Goal: Information Seeking & Learning: Learn about a topic

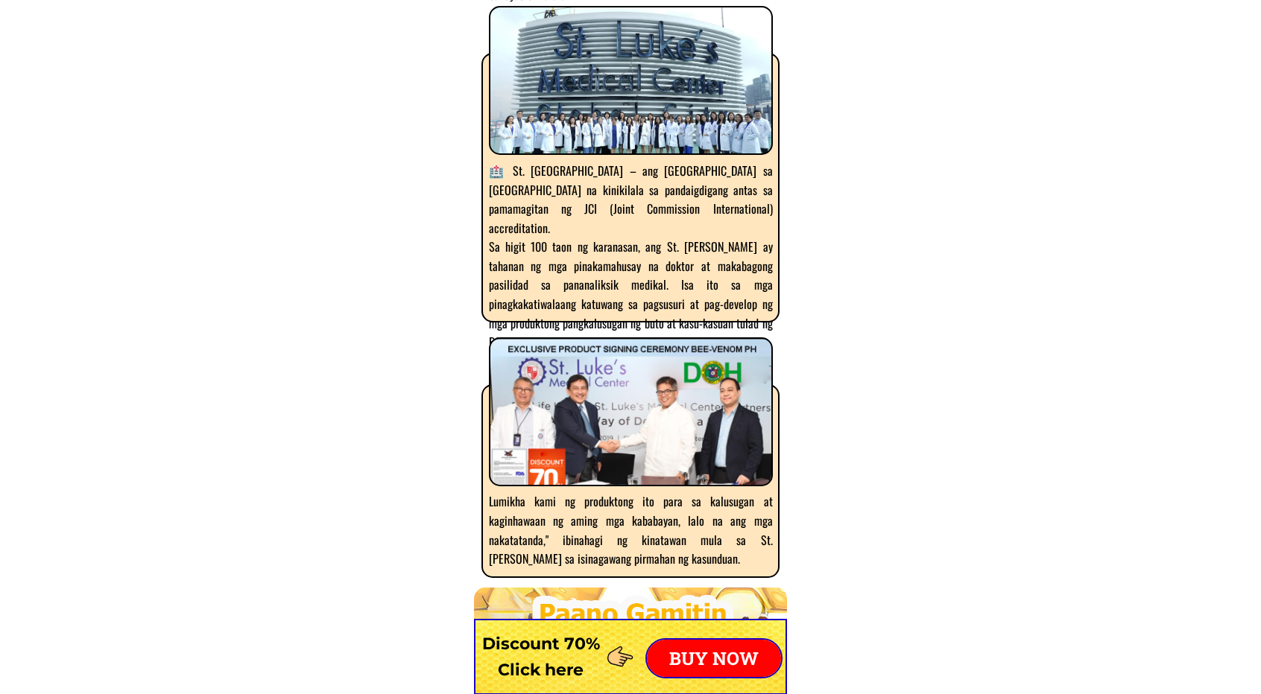
scroll to position [9090, 0]
drag, startPoint x: 675, startPoint y: 270, endPoint x: 630, endPoint y: 278, distance: 45.3
click at [595, 271] on div "🏥 St. [GEOGRAPHIC_DATA] – ang [GEOGRAPHIC_DATA] sa [GEOGRAPHIC_DATA] na kinikil…" at bounding box center [631, 256] width 284 height 191
click at [647, 277] on div "🏥 St. [GEOGRAPHIC_DATA] – ang [GEOGRAPHIC_DATA] sa [GEOGRAPHIC_DATA] na kinikil…" at bounding box center [631, 256] width 284 height 191
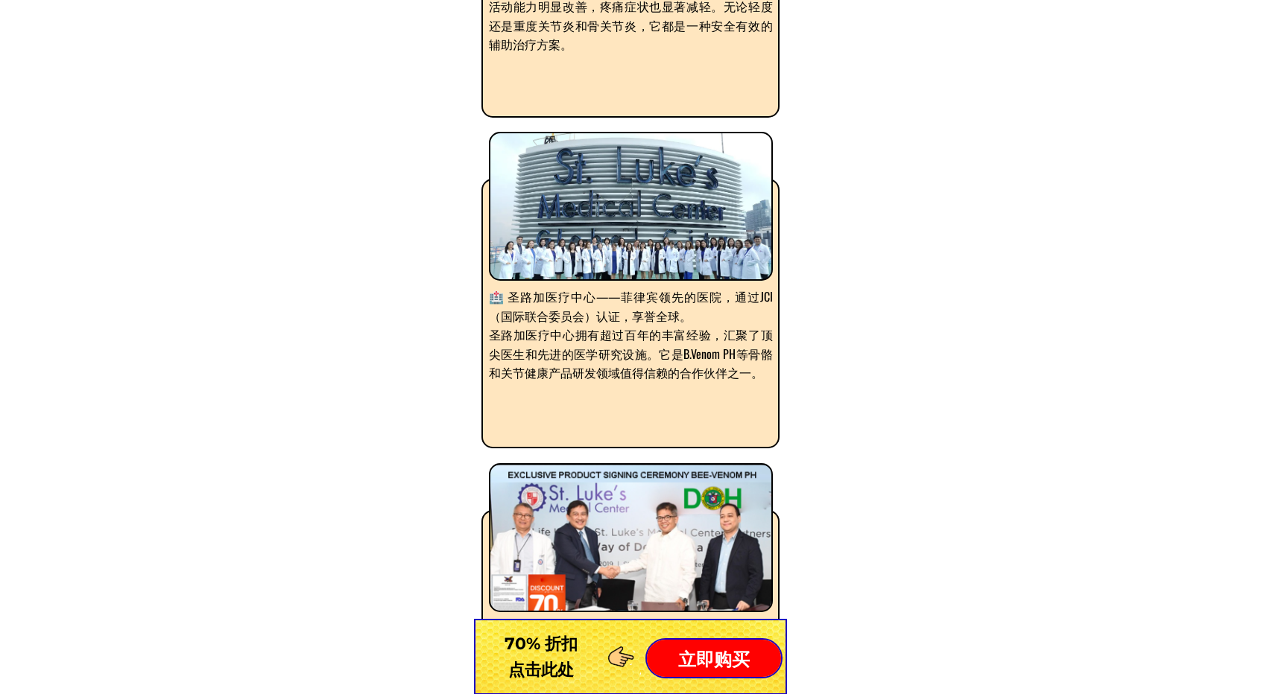
scroll to position [8941, 0]
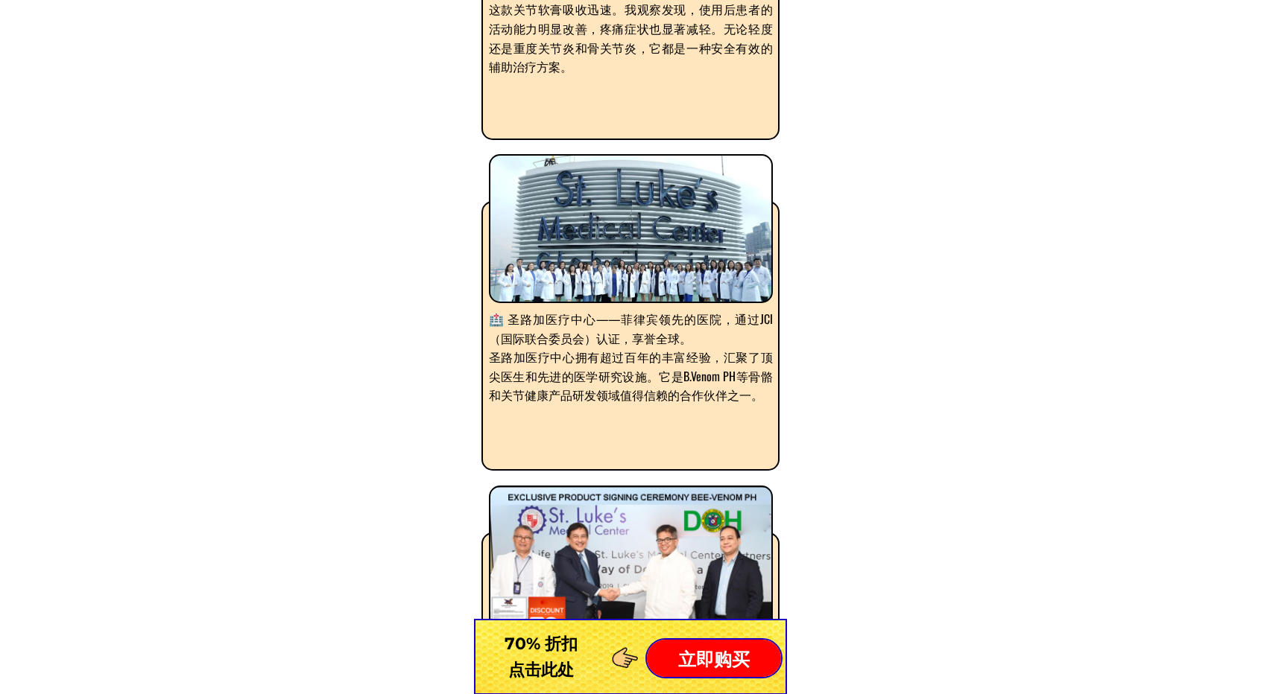
click at [618, 238] on div at bounding box center [631, 228] width 284 height 149
click at [623, 212] on div at bounding box center [631, 228] width 284 height 149
click at [623, 211] on div at bounding box center [631, 228] width 284 height 149
click at [624, 206] on div at bounding box center [631, 228] width 284 height 149
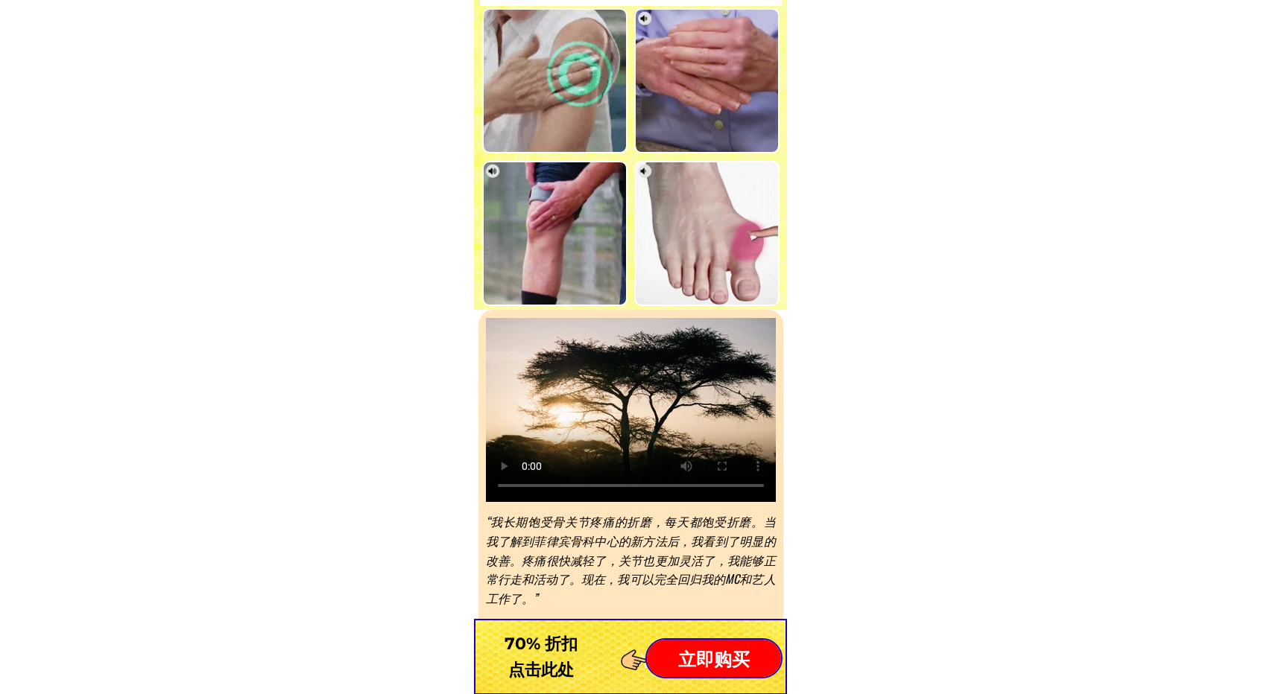
scroll to position [6556, 0]
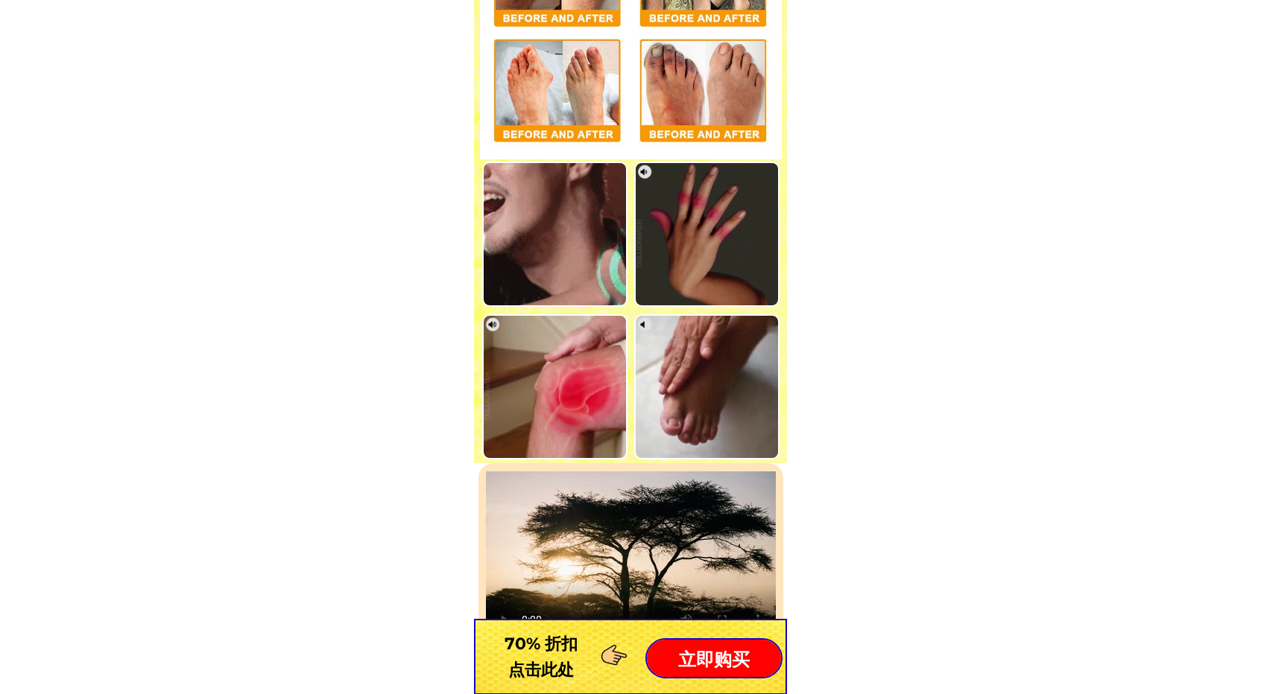
click at [573, 361] on div at bounding box center [554, 386] width 145 height 145
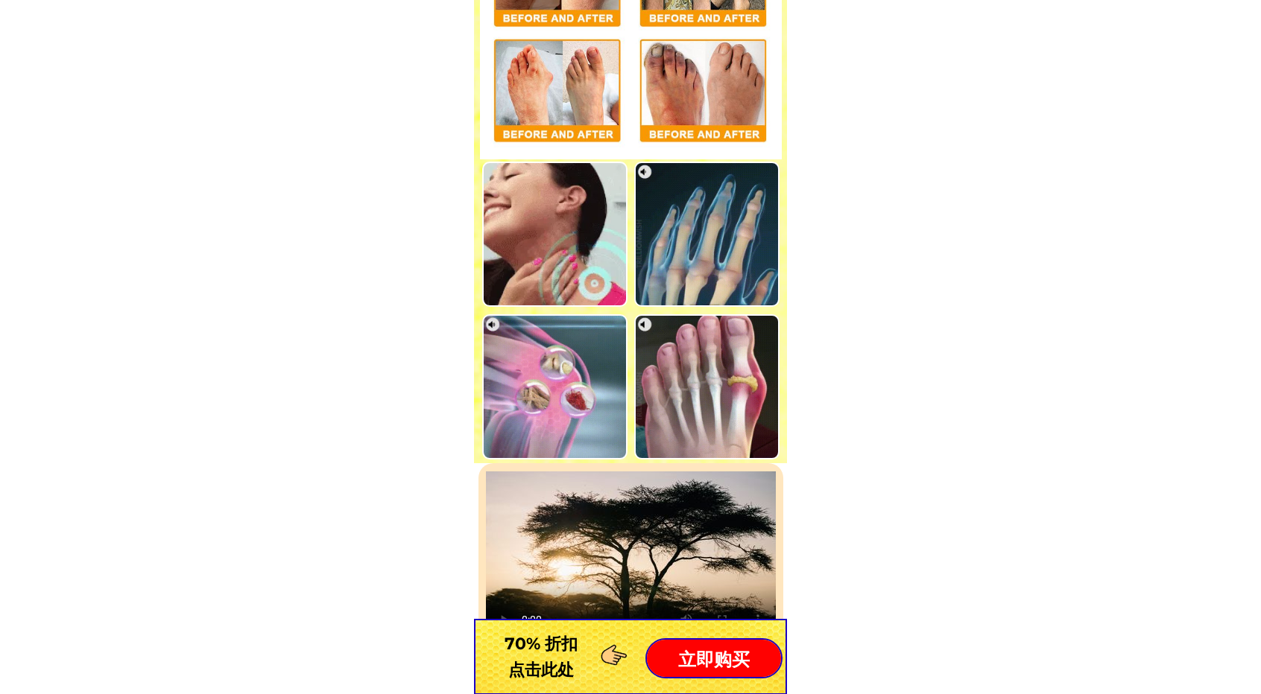
drag, startPoint x: 599, startPoint y: 361, endPoint x: 403, endPoint y: 382, distance: 197.1
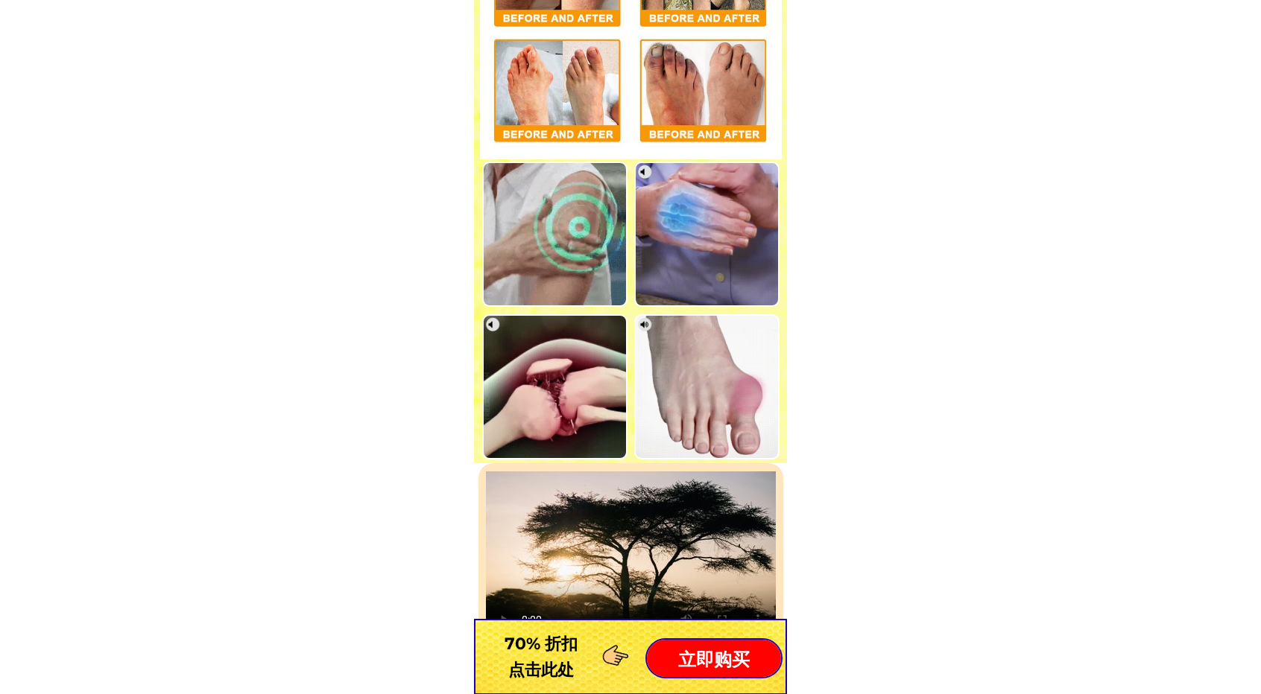
click at [403, 382] on body "Sertipikadong ligtas ng Kagawaran ng Kalusugan ng Pilipinas at FDA. Mabilis na …" at bounding box center [630, 369] width 1261 height 13851
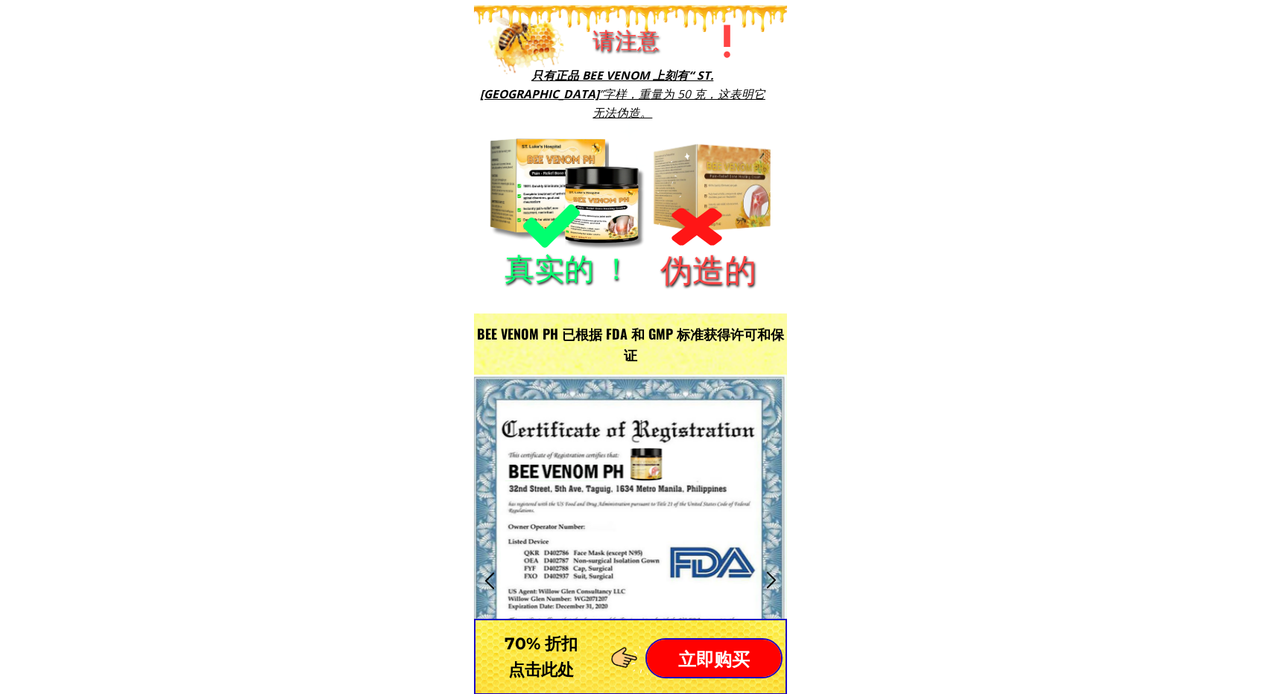
scroll to position [1490, 0]
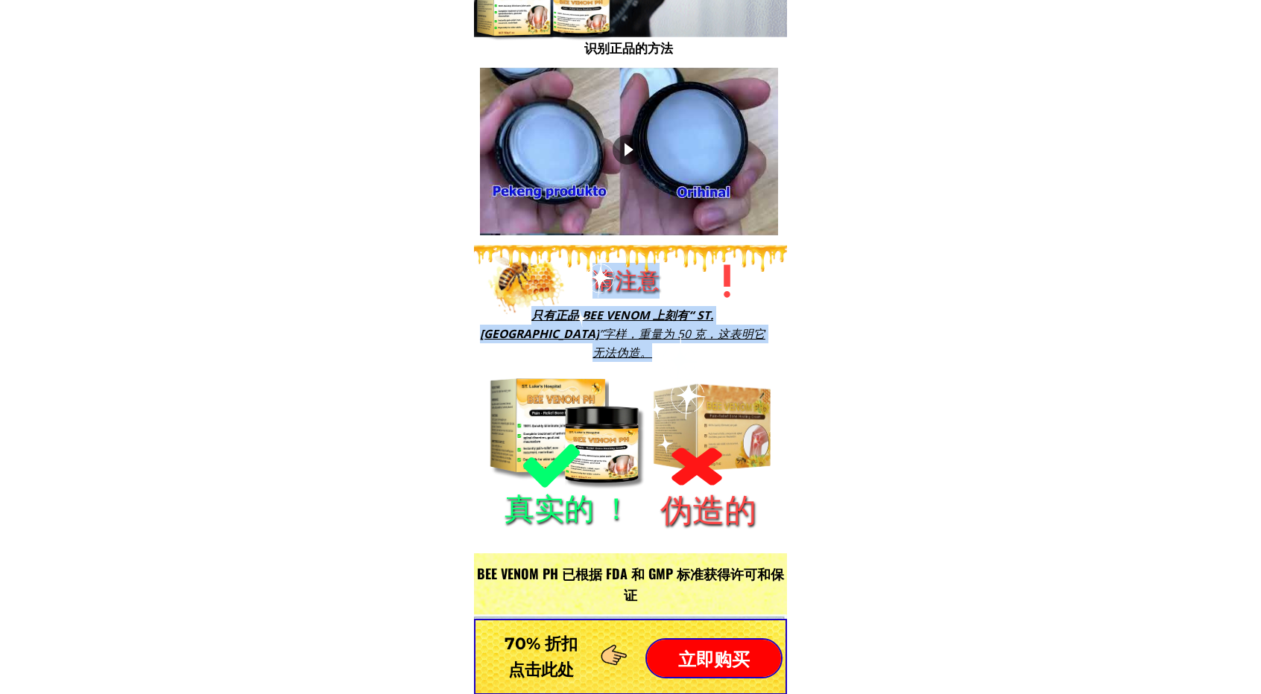
drag, startPoint x: 679, startPoint y: 416, endPoint x: 511, endPoint y: 415, distance: 168.4
click at [510, 415] on div "请注意 只有正品 BEE VENOM 上刻有“ ST. [PERSON_NAME][GEOGRAPHIC_DATA] ”字样 ，重量为 50 克，这表明它无法…" at bounding box center [551, 399] width 536 height 308
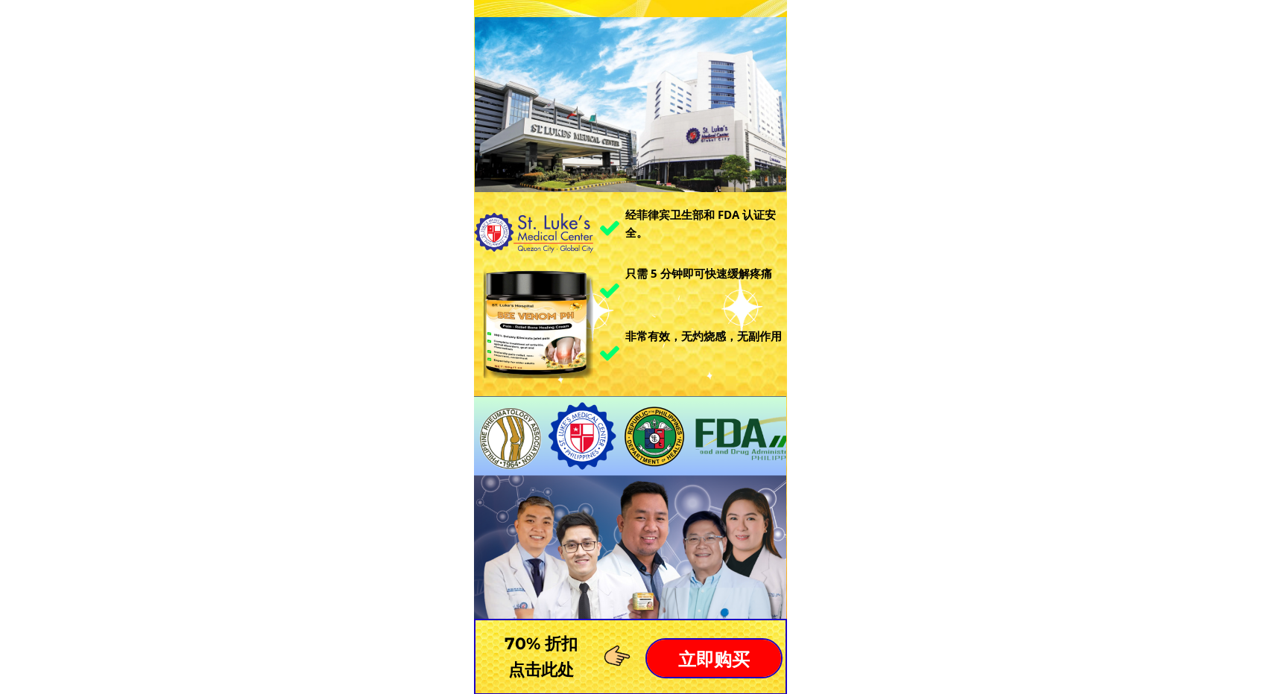
scroll to position [0, 0]
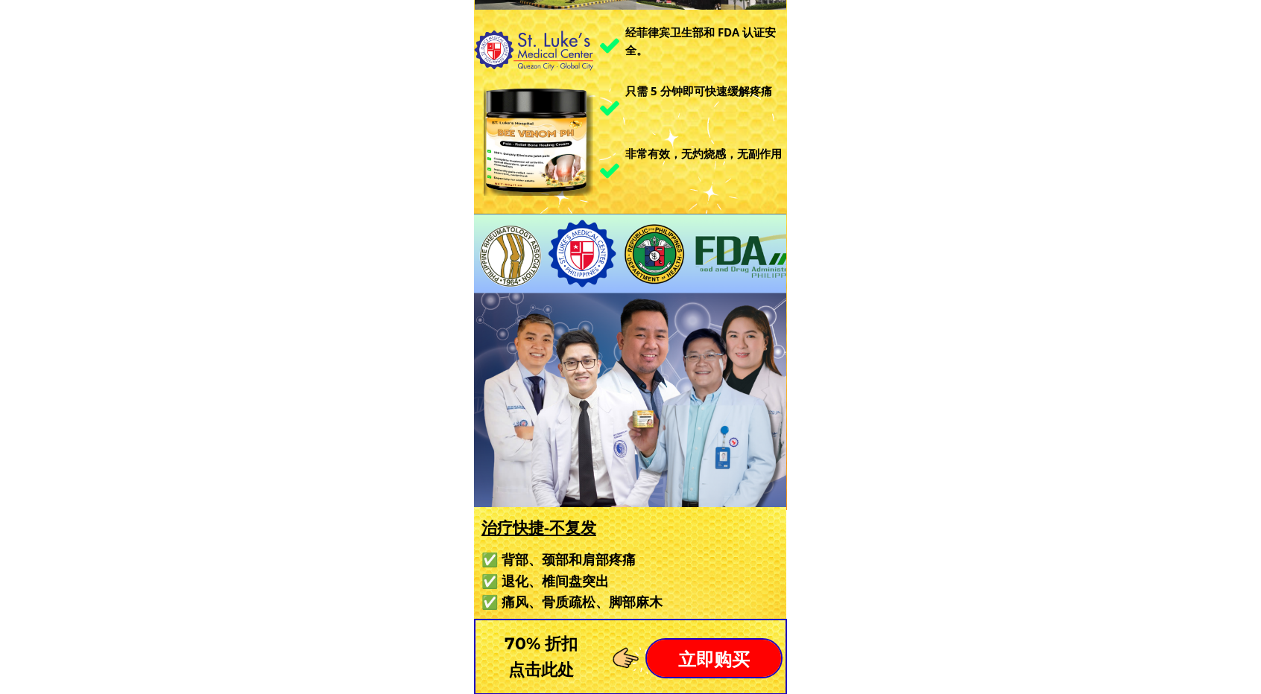
scroll to position [224, 0]
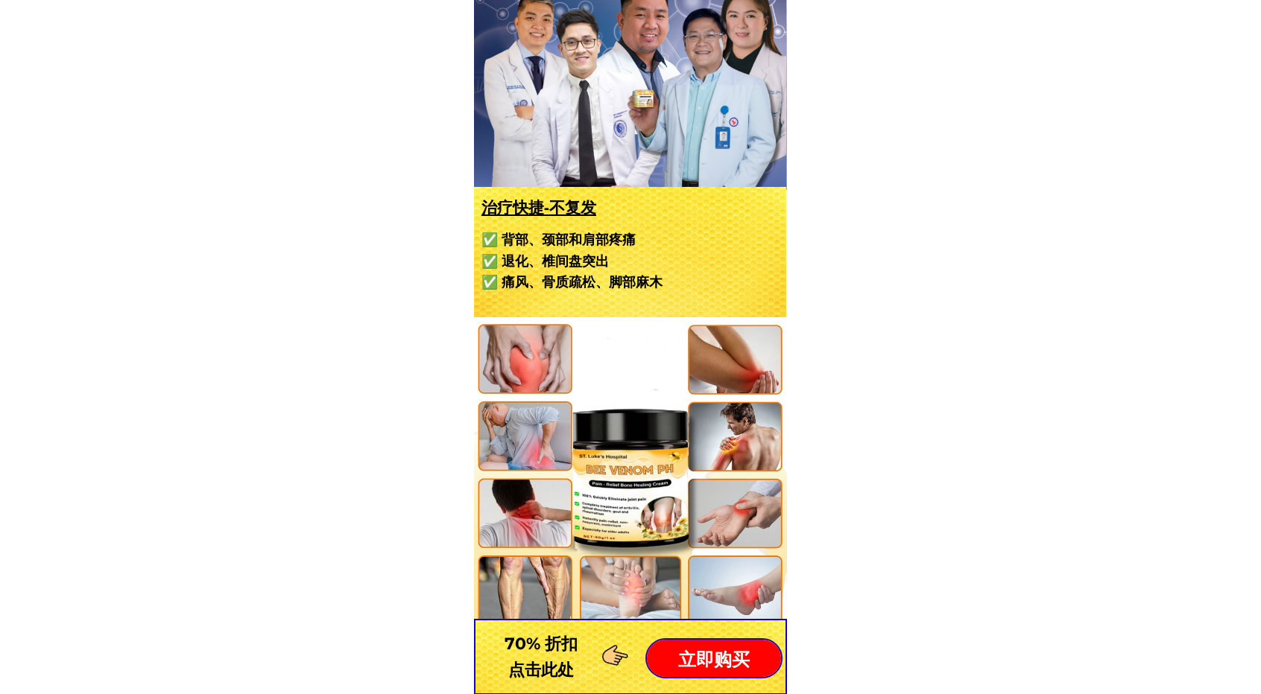
scroll to position [596, 0]
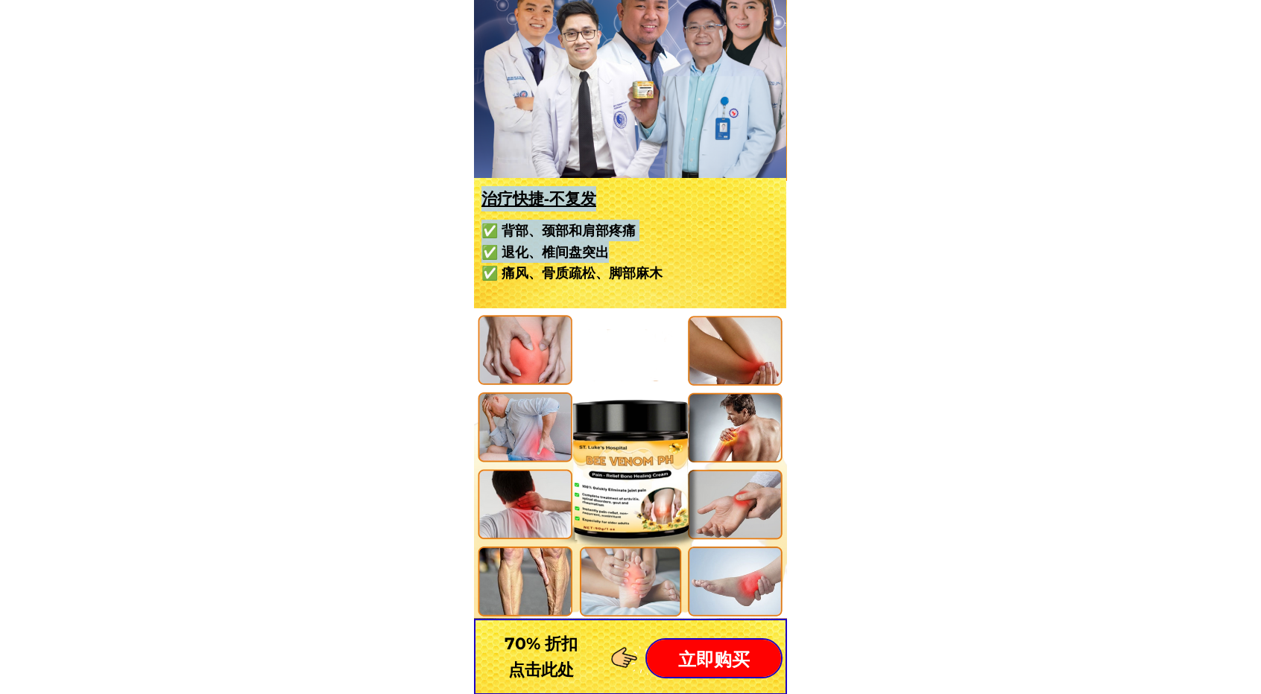
drag, startPoint x: 604, startPoint y: 250, endPoint x: 558, endPoint y: 254, distance: 46.3
click at [599, 259] on font "✅ 退化、椎间盘突出" at bounding box center [544, 252] width 127 height 18
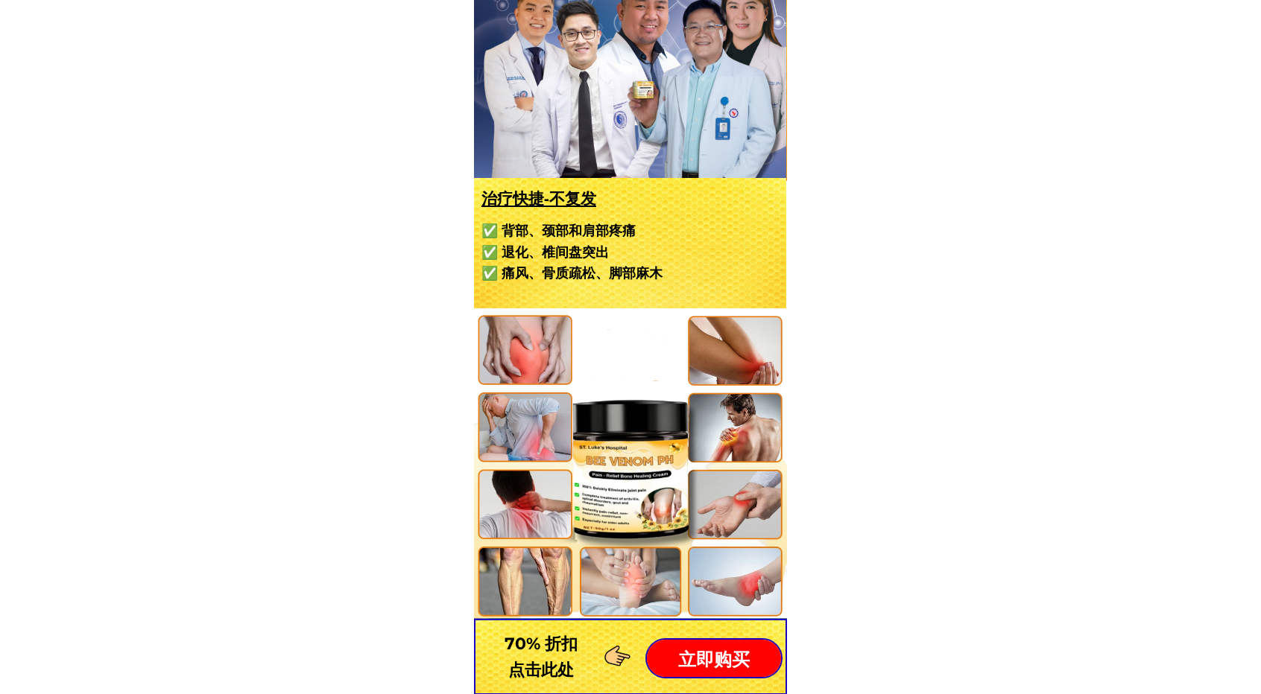
click at [633, 264] on font "✅ 痛风、骨质疏松、脚部麻木" at bounding box center [571, 273] width 181 height 18
click at [672, 278] on h3 "✅ 背部、颈部和肩部疼痛 ✅ 退化、椎间盘突出 ✅ 痛风、骨质疏松、脚部麻木" at bounding box center [627, 252] width 293 height 64
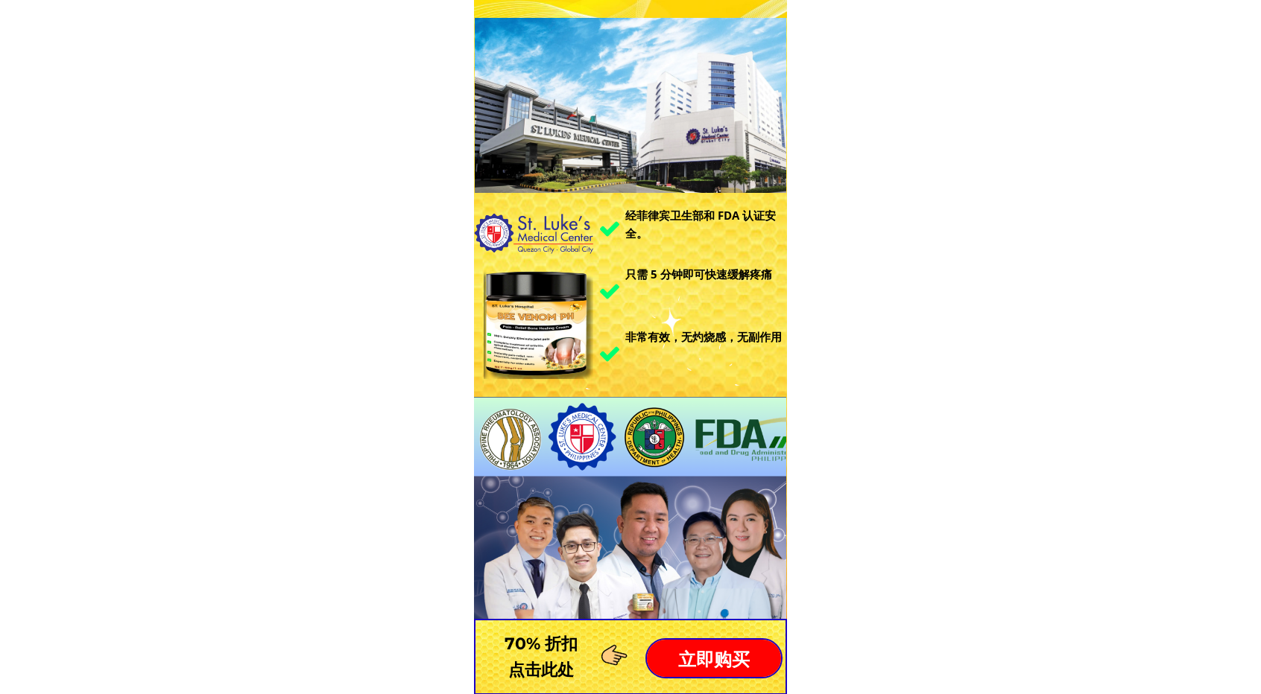
scroll to position [0, 0]
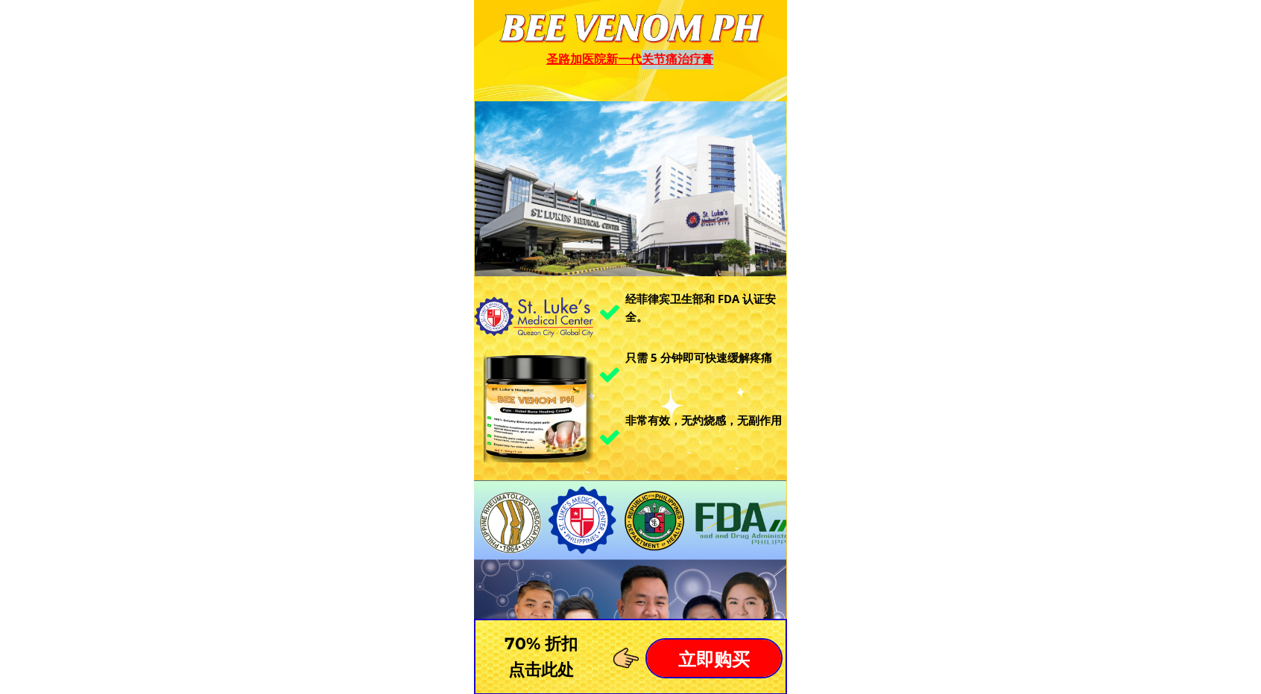
drag, startPoint x: 639, startPoint y: 59, endPoint x: 710, endPoint y: 60, distance: 70.8
click at [710, 60] on font "圣路加医院新一代关节痛治疗膏" at bounding box center [629, 59] width 167 height 16
copy font "关节痛治疗膏"
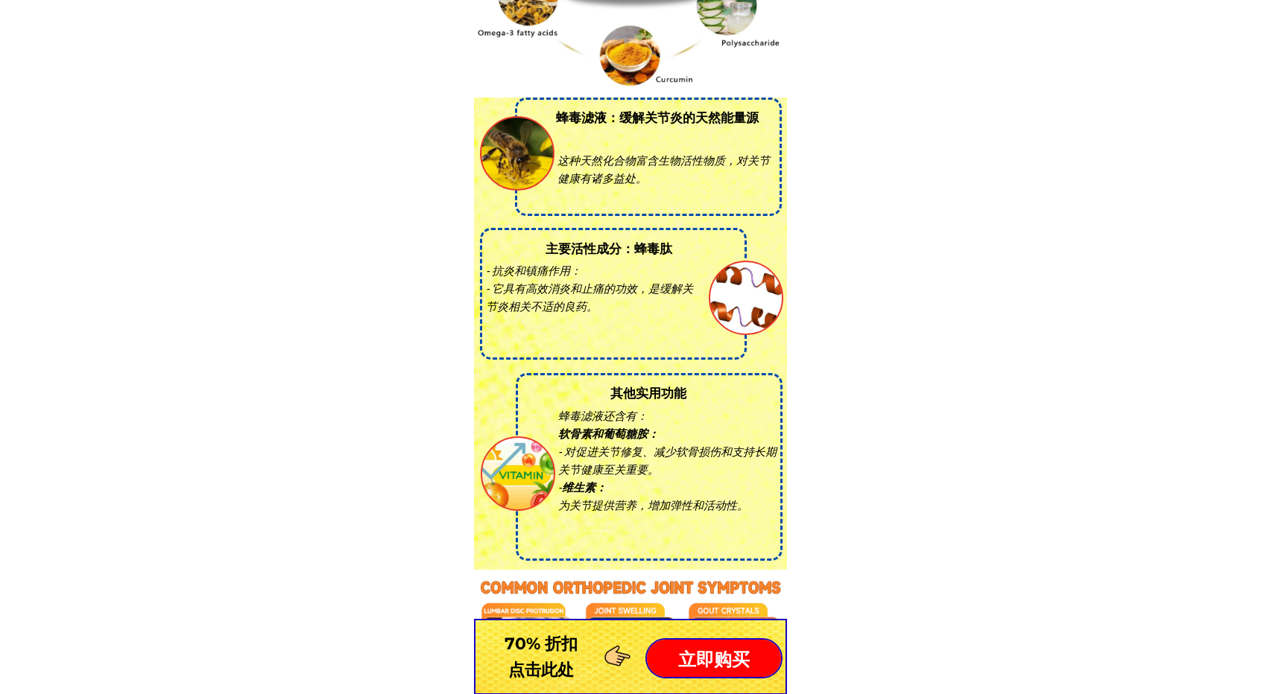
scroll to position [3055, 0]
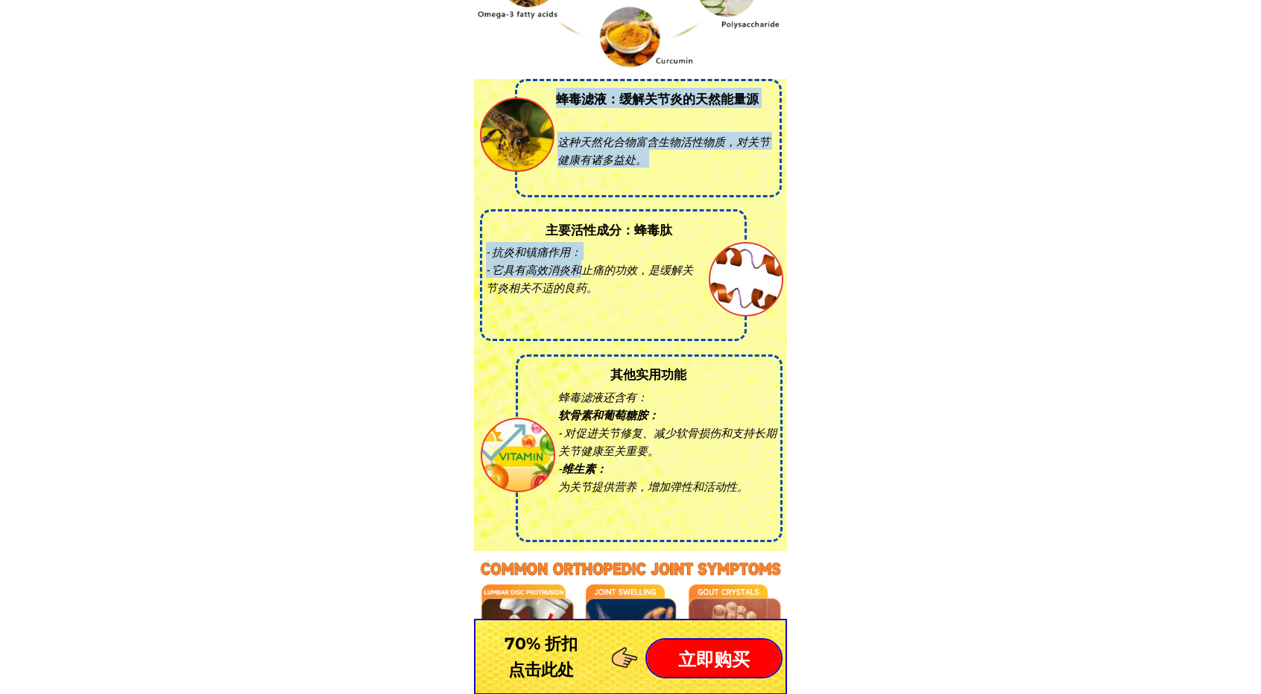
drag, startPoint x: 577, startPoint y: 273, endPoint x: 481, endPoint y: 274, distance: 96.1
click at [478, 273] on div "这种天然化合物富含生物活性物质，对关节健康有诸多益处。 蜂毒滤液：缓解关节炎的天然能量源 - 抗炎和镇痛作用： - 它具有高效消炎和止痛的功效，是缓解关节炎相…" at bounding box center [630, 97] width 313 height 910
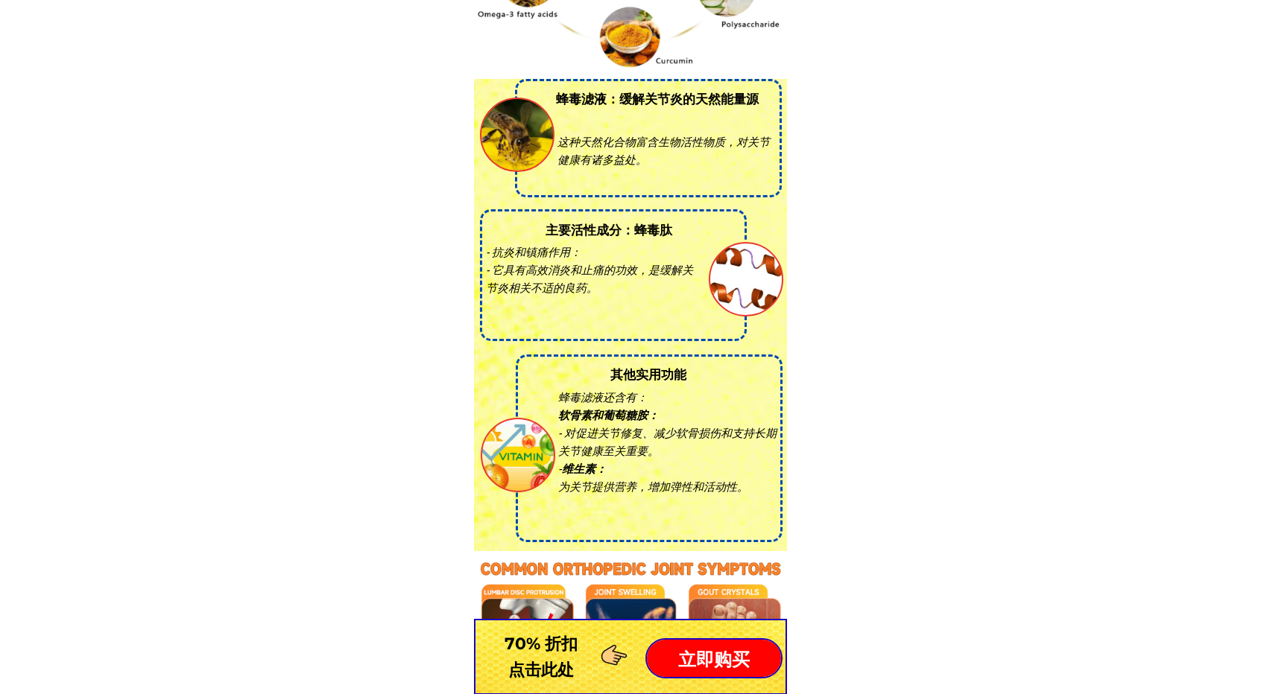
click at [603, 282] on div "- 抗炎和镇痛作用： - 它具有高效消炎和止痛的功效，是缓解关节炎相关不适的良药。" at bounding box center [594, 269] width 217 height 54
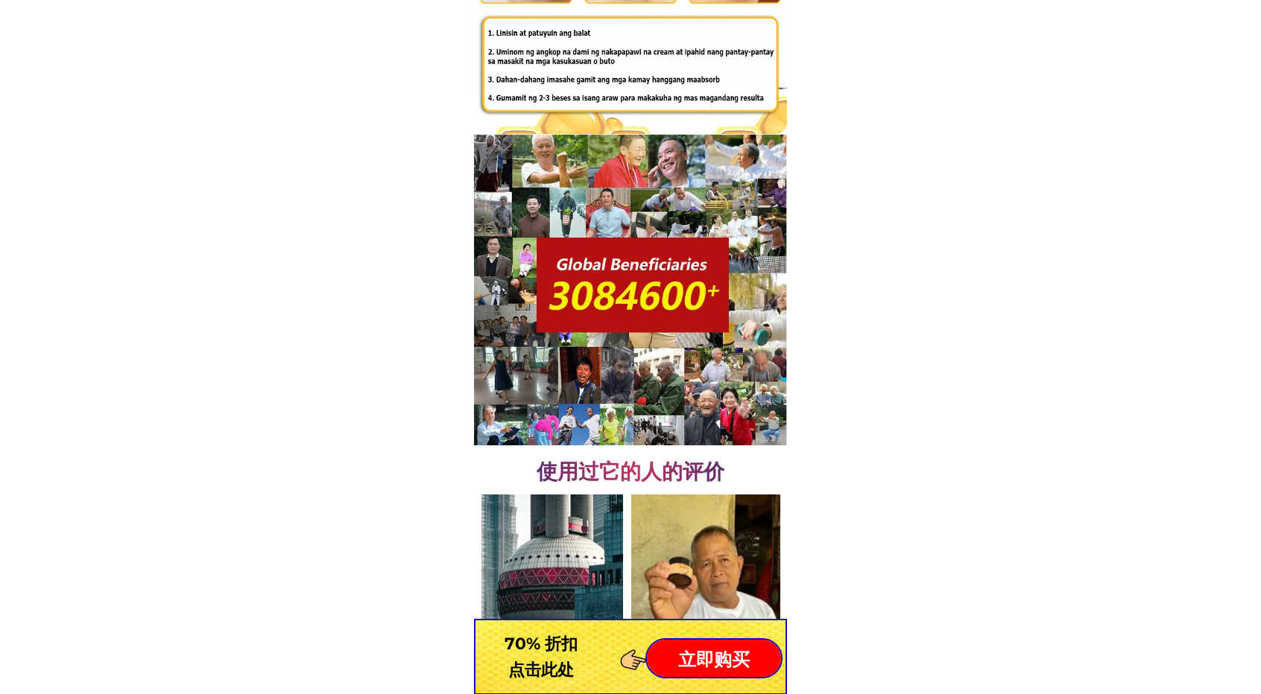
scroll to position [9984, 0]
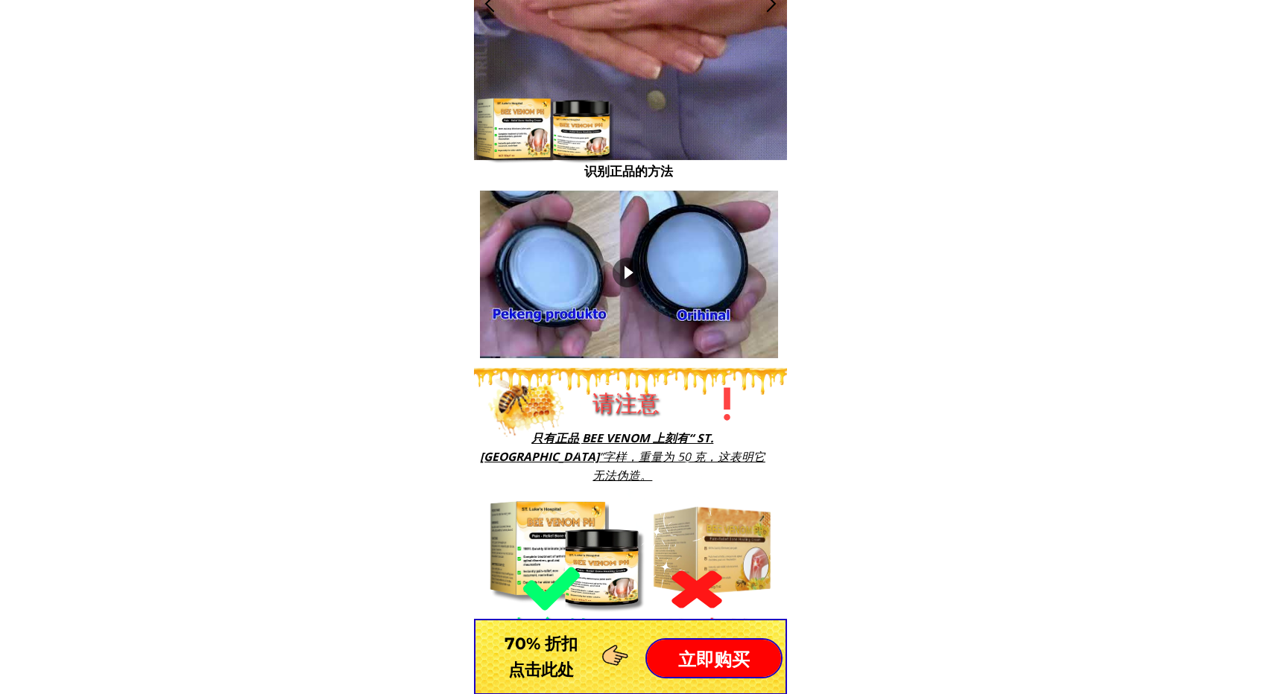
scroll to position [656, 0]
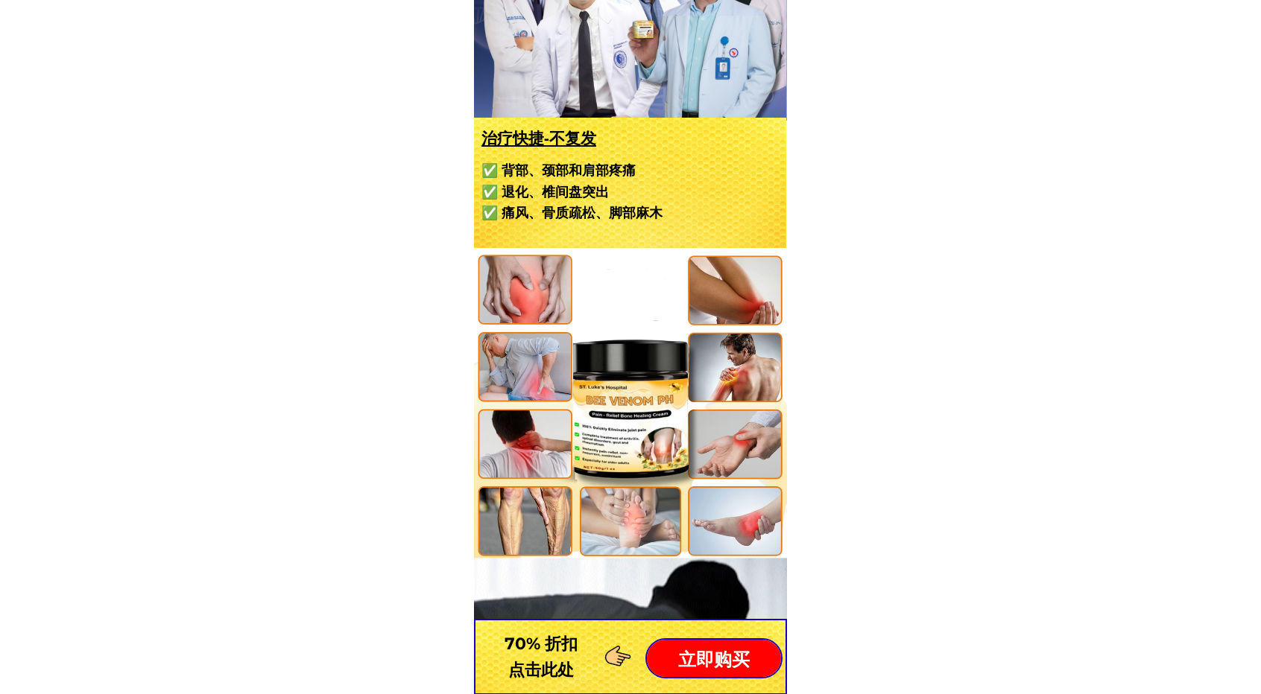
drag, startPoint x: 935, startPoint y: 217, endPoint x: 925, endPoint y: 229, distance: 15.9
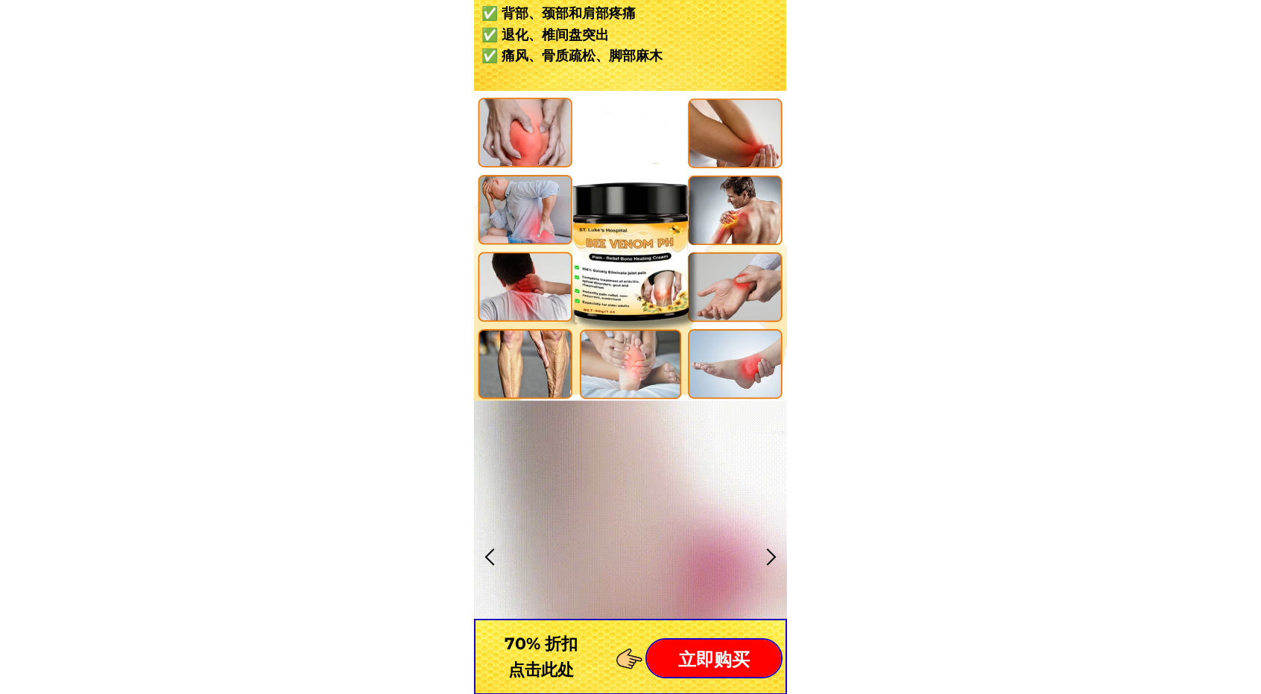
scroll to position [820, 0]
